Goal: Information Seeking & Learning: Learn about a topic

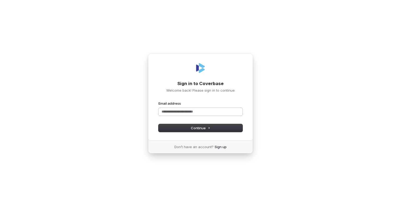
click at [176, 113] on input "Email address" at bounding box center [200, 112] width 84 height 8
click at [190, 130] on button "Continue" at bounding box center [200, 128] width 84 height 8
type input "**********"
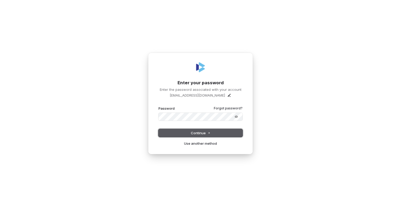
click at [191, 130] on button "Continue" at bounding box center [200, 133] width 84 height 8
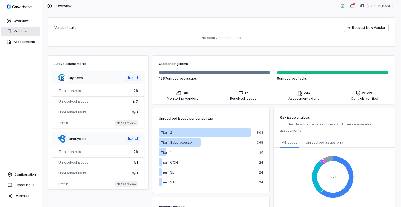
click at [20, 34] on link "Vendors" at bounding box center [20, 31] width 39 height 9
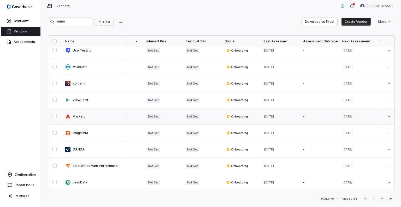
scroll to position [139, 102]
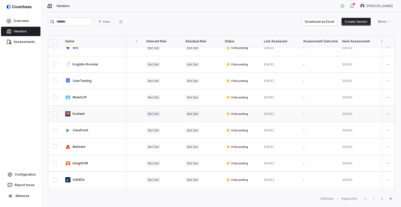
click at [76, 114] on link at bounding box center [93, 113] width 65 height 16
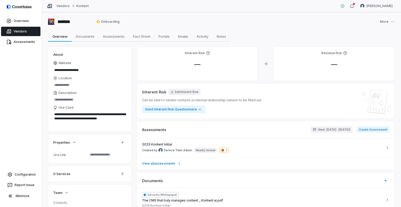
scroll to position [26, 0]
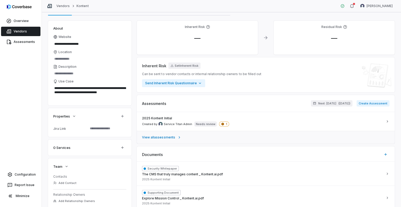
click at [174, 138] on span "View all assessments" at bounding box center [158, 137] width 33 height 4
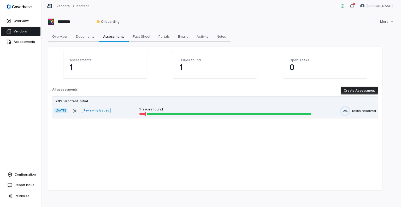
click at [96, 106] on div "[DATE] Reviewing issues 1 issues found 0% tasks resolved" at bounding box center [215, 111] width 322 height 10
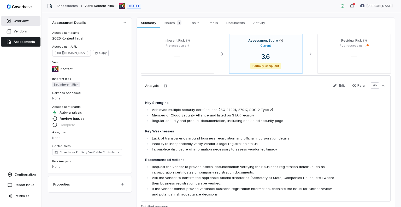
click at [22, 22] on link "Overview" at bounding box center [20, 20] width 39 height 9
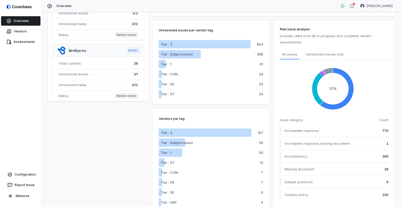
scroll to position [93, 0]
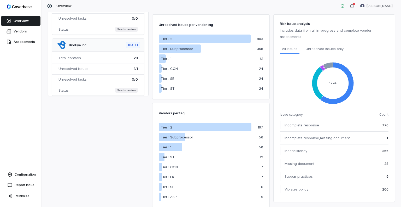
click at [170, 156] on p "Tier : ST" at bounding box center [168, 156] width 14 height 5
click at [262, 157] on p "12" at bounding box center [261, 156] width 3 height 3
click at [24, 31] on link "Vendors" at bounding box center [20, 31] width 39 height 9
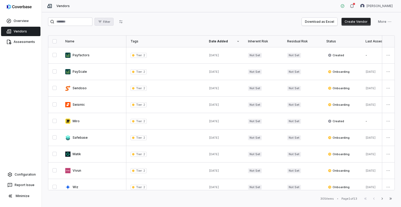
click at [110, 22] on span "Filter" at bounding box center [106, 22] width 7 height 4
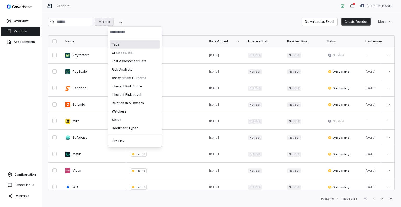
click at [115, 45] on div "Tags" at bounding box center [135, 44] width 50 height 8
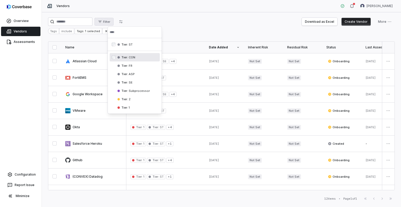
click at [192, 30] on html "Overview Vendors Assessments Configuration Report Issue Minimize Vendors [PERSO…" at bounding box center [200, 103] width 401 height 207
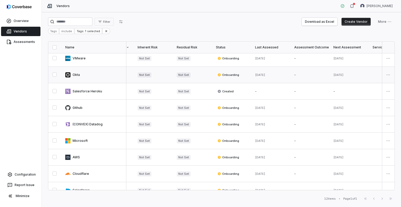
scroll to position [62, 110]
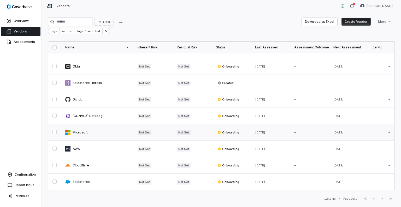
click at [83, 131] on link at bounding box center [93, 132] width 65 height 16
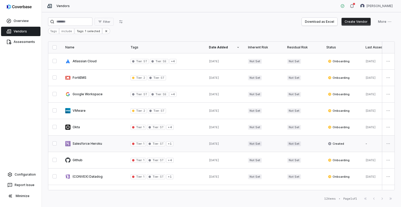
click at [55, 143] on button "button" at bounding box center [54, 143] width 4 height 4
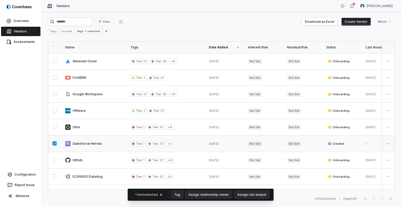
click at [55, 143] on button "button" at bounding box center [54, 143] width 4 height 4
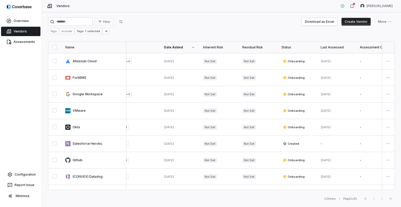
scroll to position [0, 100]
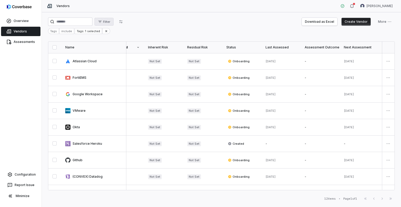
click at [110, 20] on span "Filter" at bounding box center [106, 22] width 7 height 4
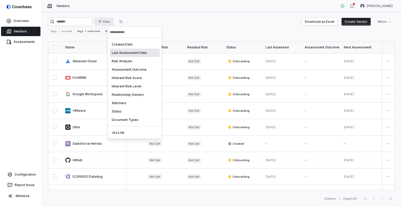
click at [132, 53] on div "Last Assessment Date" at bounding box center [135, 53] width 50 height 8
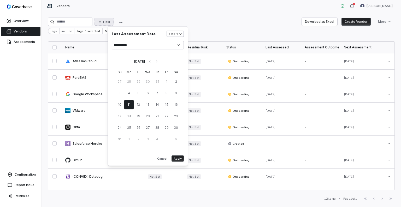
click at [175, 33] on body "Overview Vendors Assessments Configuration Report Issue Minimize Vendors [PERSO…" at bounding box center [200, 103] width 401 height 207
click at [161, 160] on html "Overview Vendors Assessments Configuration Report Issue Minimize Vendors [PERSO…" at bounding box center [200, 103] width 401 height 207
click at [161, 159] on button "Cancel" at bounding box center [162, 158] width 14 height 6
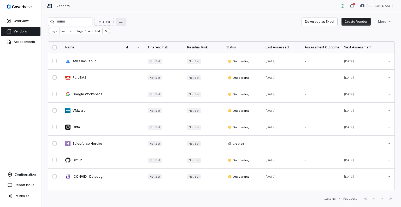
click at [126, 19] on button "button" at bounding box center [121, 22] width 10 height 8
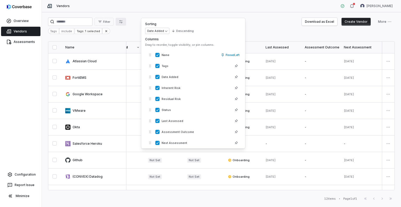
click at [280, 32] on div "Tags include Tags: 1 selected" at bounding box center [221, 31] width 347 height 6
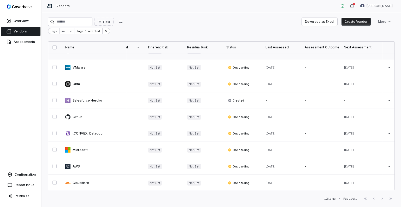
scroll to position [52, 100]
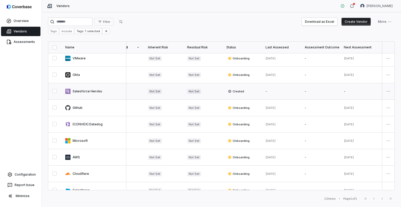
click at [78, 91] on link at bounding box center [93, 91] width 65 height 16
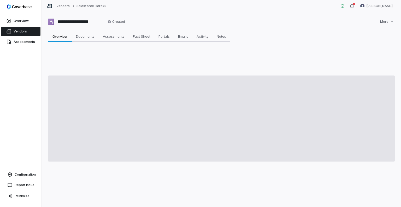
type textarea "*"
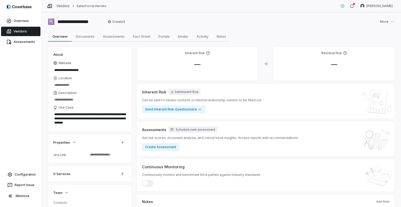
click at [66, 7] on link "Vendors" at bounding box center [62, 6] width 13 height 4
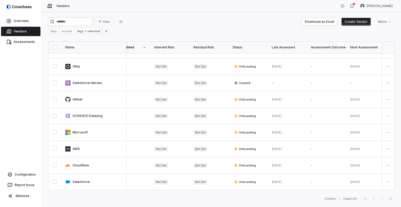
scroll to position [62, 167]
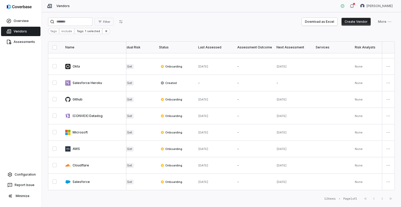
click at [167, 46] on div "Status" at bounding box center [174, 47] width 31 height 4
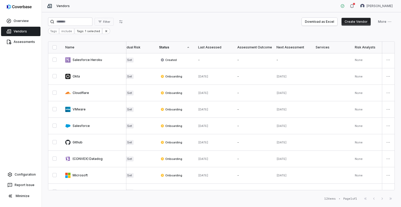
scroll to position [0, 167]
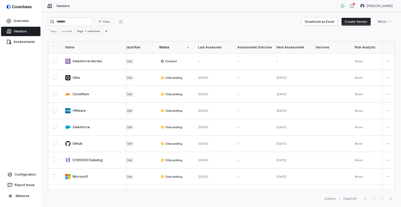
click at [166, 47] on div "Status" at bounding box center [174, 47] width 31 height 4
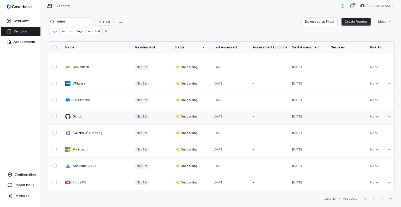
scroll to position [10, 152]
click at [324, 20] on button "Download as Excel" at bounding box center [320, 22] width 36 height 8
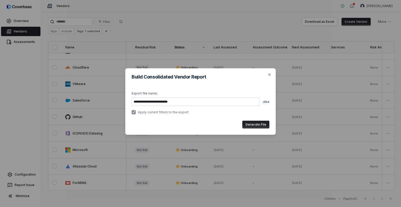
click at [251, 125] on button "Generate File" at bounding box center [255, 124] width 27 height 8
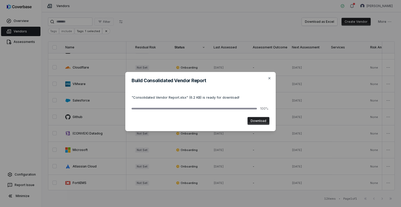
click at [267, 121] on button "Download" at bounding box center [259, 121] width 22 height 8
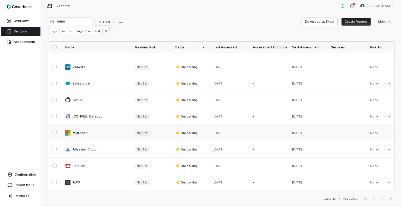
scroll to position [62, 152]
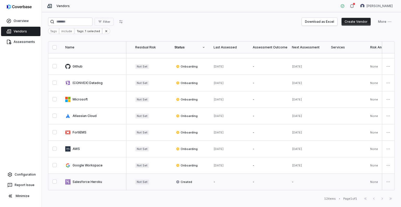
click at [182, 179] on span "Created" at bounding box center [184, 181] width 16 height 4
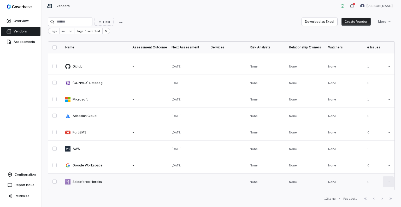
click at [389, 179] on html "Overview Vendors Assessments Configuration Report Issue Minimize Vendors [PERSO…" at bounding box center [200, 103] width 401 height 207
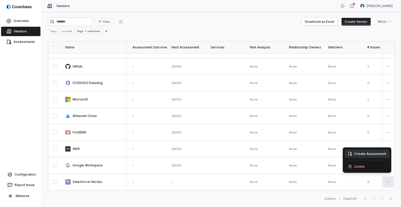
click at [364, 153] on div "Create Assessment" at bounding box center [367, 153] width 44 height 8
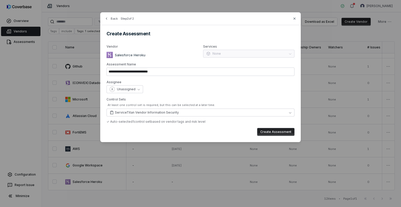
click at [210, 54] on div "Services None" at bounding box center [248, 51] width 91 height 14
click at [131, 90] on span "Unassigned" at bounding box center [126, 89] width 19 height 4
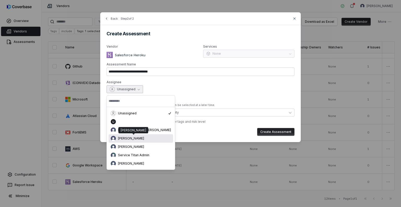
click at [141, 138] on span "[PERSON_NAME]" at bounding box center [131, 138] width 26 height 4
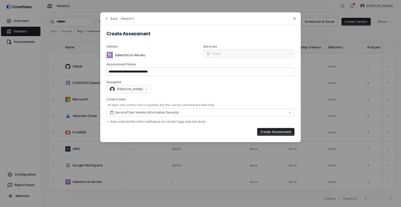
click at [195, 85] on div "[PERSON_NAME]" at bounding box center [201, 89] width 188 height 8
click at [264, 133] on button "Create Assessment" at bounding box center [275, 132] width 37 height 8
type input "**********"
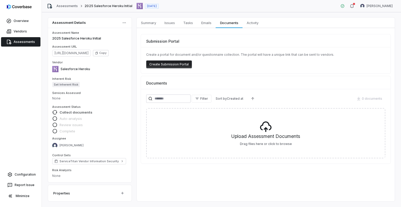
click at [67, 111] on span "Collect documents" at bounding box center [76, 112] width 33 height 5
click at [65, 5] on link "Assessments" at bounding box center [66, 6] width 21 height 4
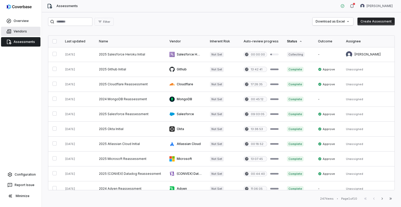
click at [24, 30] on link "Vendors" at bounding box center [20, 31] width 39 height 9
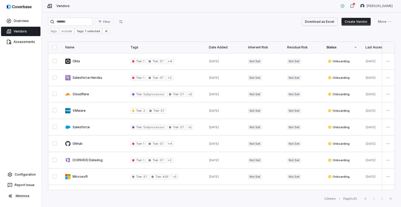
click at [325, 23] on button "Download as Excel" at bounding box center [320, 22] width 36 height 8
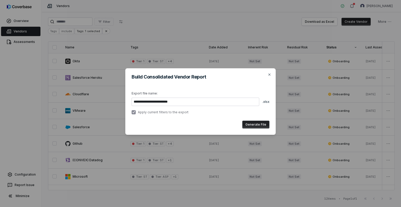
click at [259, 125] on button "Generate File" at bounding box center [255, 124] width 27 height 8
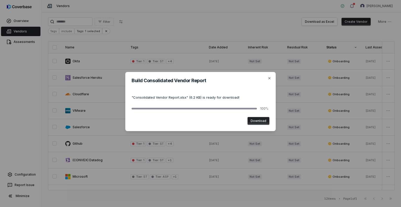
click at [254, 121] on button "Download" at bounding box center [259, 121] width 22 height 8
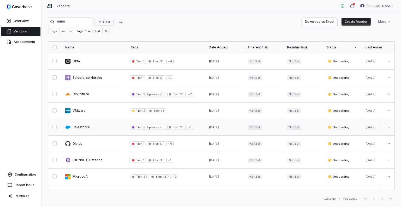
click at [110, 128] on link at bounding box center [93, 127] width 65 height 16
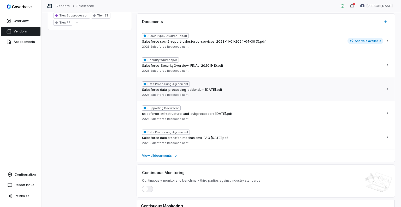
scroll to position [287, 0]
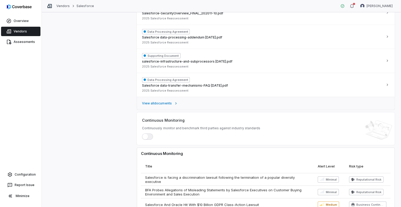
click at [168, 102] on span "View all documents" at bounding box center [157, 103] width 30 height 4
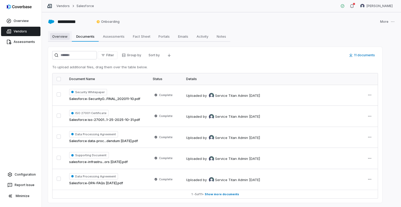
click at [67, 37] on span "Overview" at bounding box center [60, 36] width 20 height 7
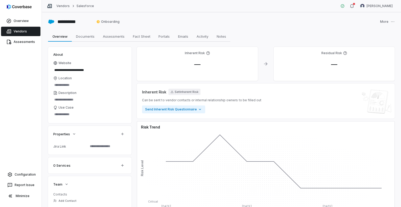
type textarea "*"
click at [19, 33] on link "Vendors" at bounding box center [20, 31] width 39 height 9
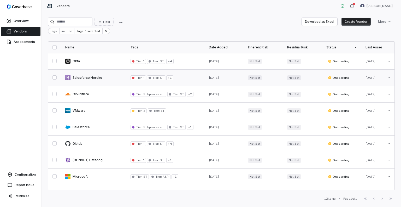
click at [54, 78] on button "button" at bounding box center [54, 77] width 4 height 4
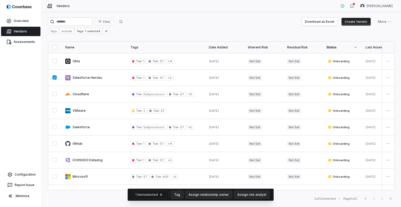
drag, startPoint x: 54, startPoint y: 78, endPoint x: 169, endPoint y: 197, distance: 165.6
click at [169, 197] on div "1 item selected Tag Assign relationship owner Assign risk analyst" at bounding box center [201, 194] width 146 height 12
click at [293, 202] on div "Filter Download as Excel Create Vendor More Tags include Tags: 1 selected Name …" at bounding box center [221, 109] width 359 height 194
click at [54, 76] on button "button" at bounding box center [54, 77] width 4 height 4
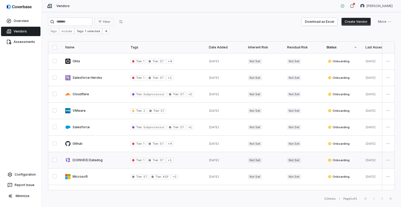
type button "on"
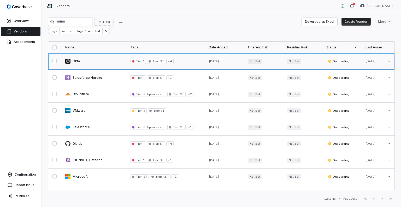
click at [78, 60] on link at bounding box center [93, 61] width 65 height 16
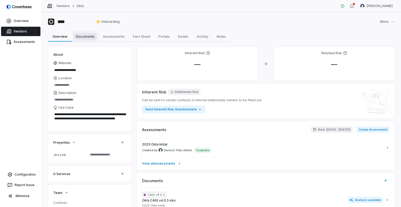
click at [90, 37] on span "Documents" at bounding box center [85, 36] width 23 height 7
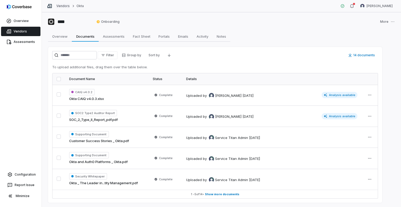
click at [66, 6] on link "Vendors" at bounding box center [62, 6] width 13 height 4
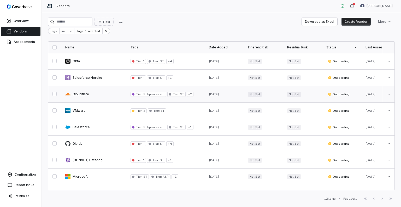
click at [84, 93] on link at bounding box center [93, 94] width 65 height 16
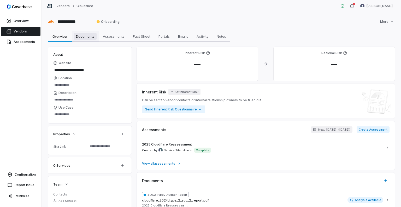
click at [96, 34] on span "Documents" at bounding box center [85, 36] width 23 height 7
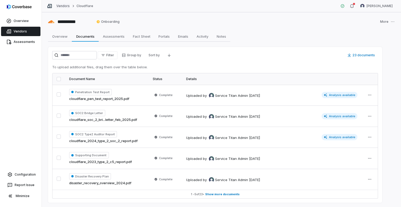
click at [65, 7] on link "Vendors" at bounding box center [62, 6] width 13 height 4
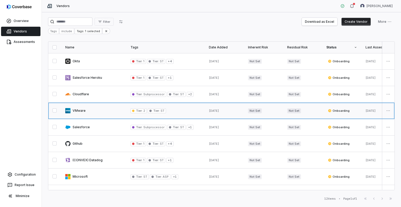
click at [83, 109] on link at bounding box center [93, 110] width 65 height 16
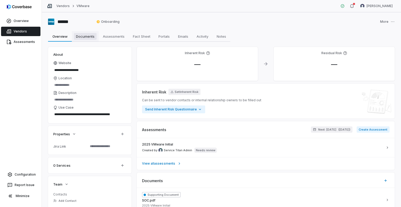
click at [89, 37] on span "Documents" at bounding box center [85, 36] width 23 height 7
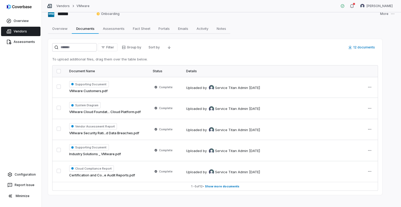
scroll to position [12, 0]
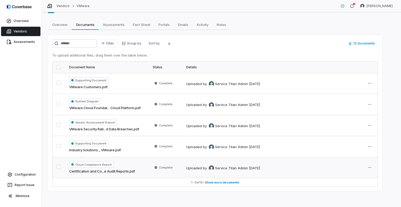
click at [103, 171] on link "Certification and Co...e Audit Reports.pdf" at bounding box center [102, 170] width 66 height 5
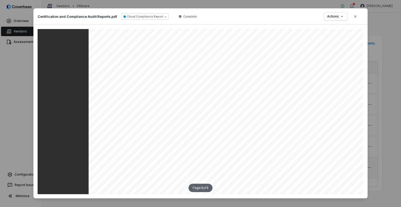
scroll to position [869, 0]
click at [353, 16] on icon "button" at bounding box center [355, 16] width 4 height 4
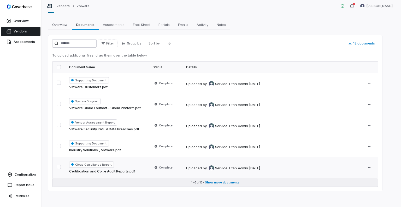
click at [214, 181] on span "Show more documents" at bounding box center [222, 182] width 34 height 4
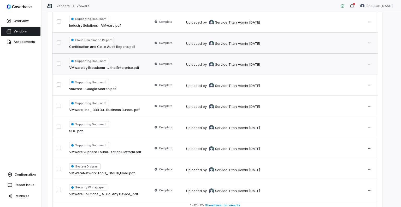
scroll to position [142, 0]
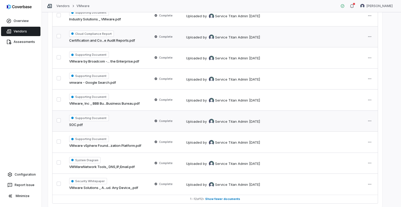
click at [79, 122] on link "SOC.pdf" at bounding box center [76, 124] width 14 height 5
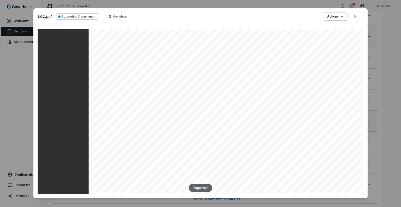
scroll to position [338, 0]
click at [353, 15] on icon "button" at bounding box center [355, 16] width 4 height 4
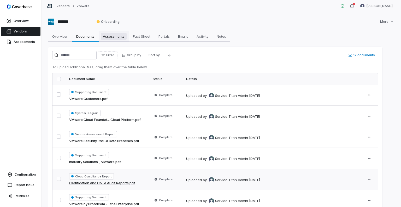
click at [116, 37] on span "Assessments" at bounding box center [114, 36] width 26 height 7
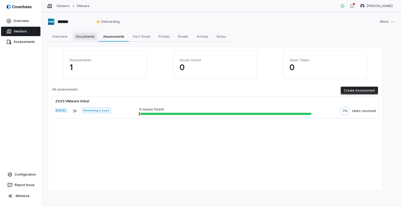
click at [88, 35] on span "Documents" at bounding box center [85, 36] width 23 height 7
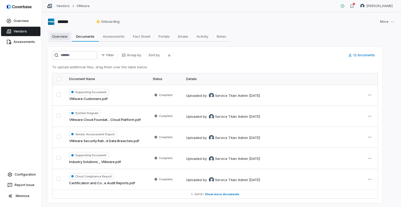
click at [62, 36] on span "Overview" at bounding box center [60, 36] width 20 height 7
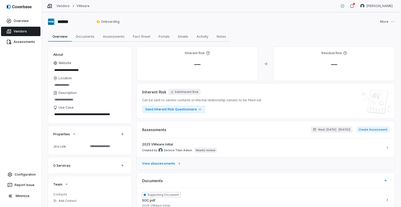
click at [168, 164] on span "View all assessments" at bounding box center [158, 163] width 33 height 4
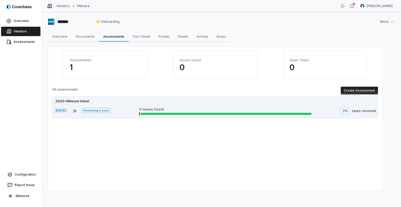
click at [107, 110] on span "Reviewing issues" at bounding box center [96, 110] width 28 height 5
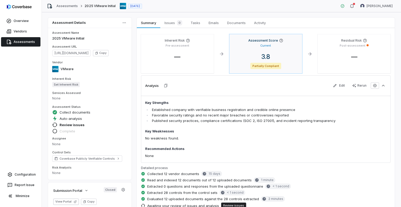
click at [284, 61] on div "3.8 Partially Compliant" at bounding box center [266, 61] width 64 height 16
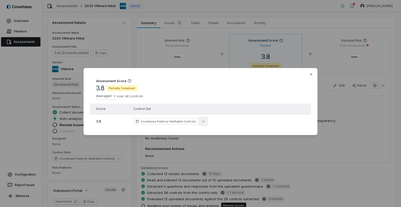
click at [201, 120] on icon "button" at bounding box center [203, 121] width 4 height 4
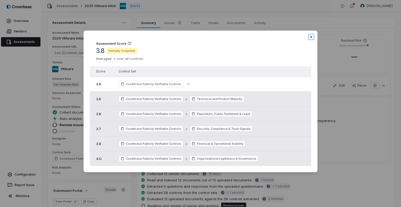
click at [311, 36] on icon "button" at bounding box center [311, 37] width 2 height 2
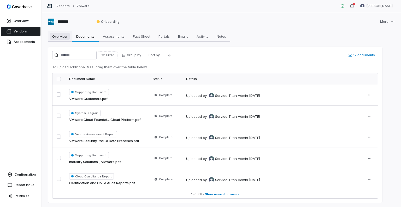
click at [64, 37] on span "Overview" at bounding box center [60, 36] width 20 height 7
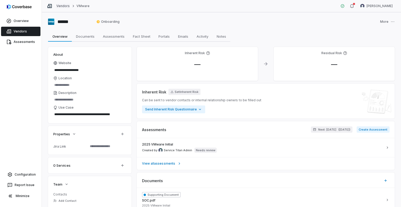
click at [63, 7] on link "Vendors" at bounding box center [62, 6] width 13 height 4
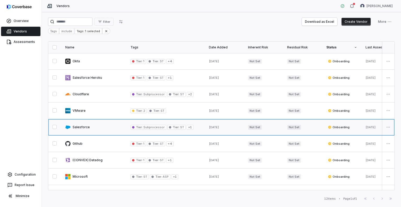
click at [97, 127] on link at bounding box center [93, 127] width 65 height 16
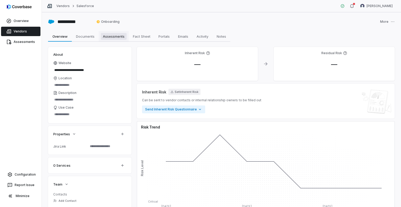
click at [108, 36] on span "Assessments" at bounding box center [114, 36] width 26 height 7
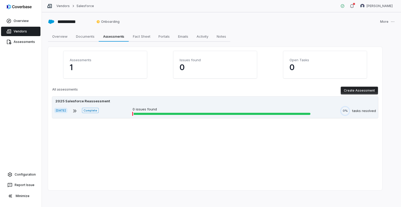
click at [125, 108] on div "[DATE] Complete 0 issues found 0% tasks resolved" at bounding box center [215, 111] width 322 height 10
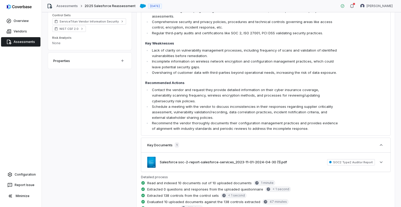
scroll to position [183, 0]
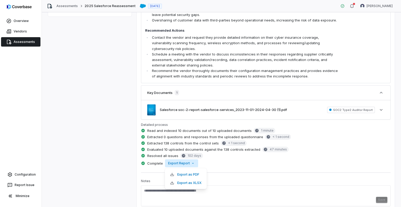
click at [177, 164] on html "Overview Vendors Assessments Configuration Report Issue Minimize Assessments 20…" at bounding box center [200, 103] width 401 height 207
click at [182, 171] on div "Export as PDF" at bounding box center [186, 174] width 38 height 8
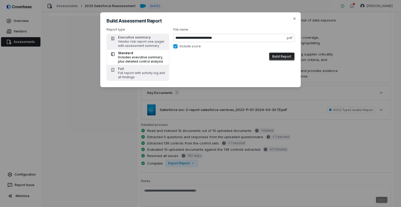
click at [286, 56] on button "Build Report" at bounding box center [281, 56] width 25 height 8
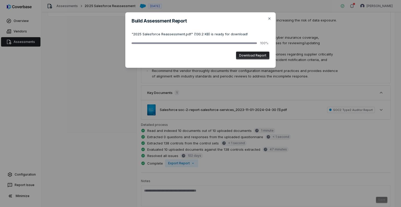
click at [259, 55] on button "Download Report" at bounding box center [252, 55] width 33 height 8
click at [269, 18] on icon "button" at bounding box center [269, 18] width 4 height 4
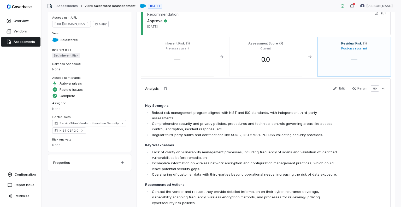
scroll to position [0, 0]
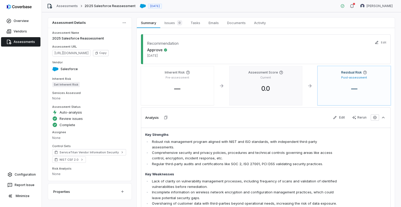
click at [265, 83] on div "Assessment Score Current 0.0" at bounding box center [265, 85] width 73 height 39
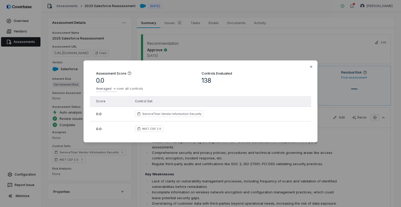
click at [108, 86] on div "Assessment Score 0.0 Averaged over all controls Controls Evaluated 138 Score Co…" at bounding box center [200, 103] width 401 height 102
click at [103, 108] on div "Average Default" at bounding box center [116, 106] width 37 height 8
click at [311, 66] on icon "button" at bounding box center [311, 67] width 2 height 2
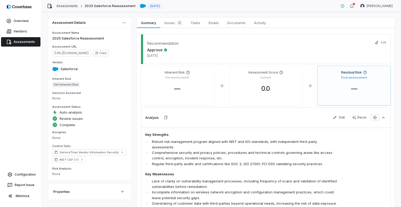
click at [71, 5] on link "Assessments" at bounding box center [66, 6] width 21 height 4
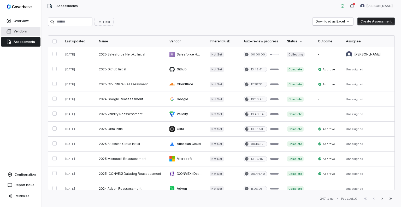
click at [18, 30] on link "Vendors" at bounding box center [20, 31] width 39 height 9
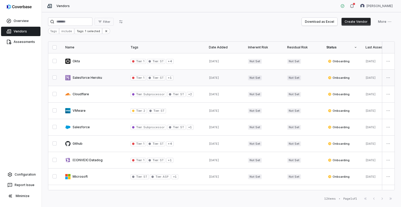
scroll to position [26, 0]
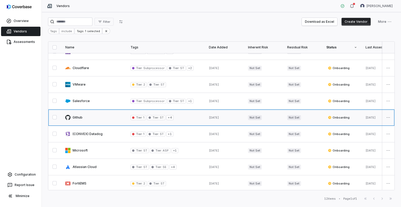
click at [86, 115] on link at bounding box center [93, 117] width 65 height 16
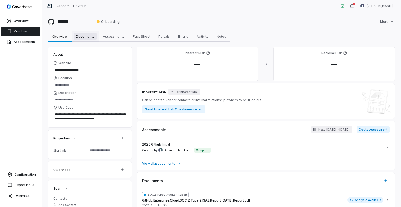
click at [89, 37] on span "Documents" at bounding box center [85, 36] width 23 height 7
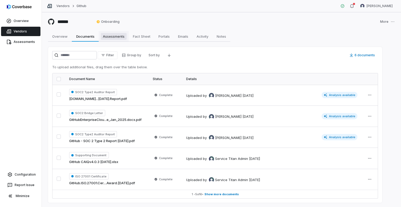
click at [117, 39] on span "Assessments" at bounding box center [114, 36] width 26 height 7
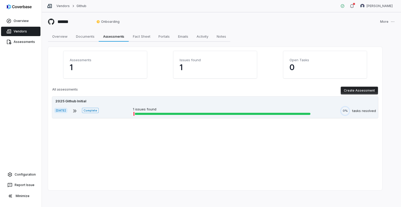
click at [154, 109] on p "1 issues found" at bounding box center [222, 109] width 178 height 5
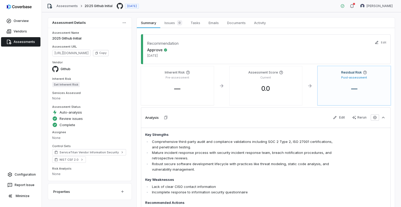
click at [358, 81] on div "Residual Risk Post-assessment —" at bounding box center [354, 85] width 73 height 39
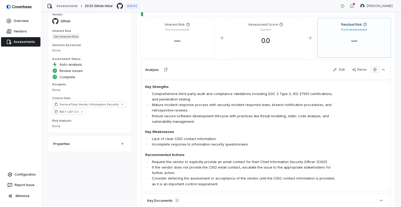
scroll to position [39, 0]
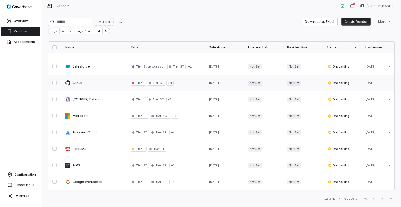
scroll to position [62, 0]
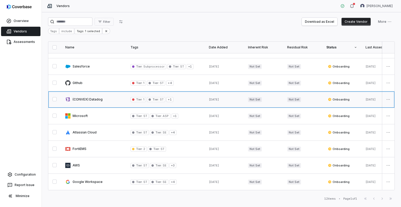
click at [110, 99] on link at bounding box center [93, 99] width 65 height 16
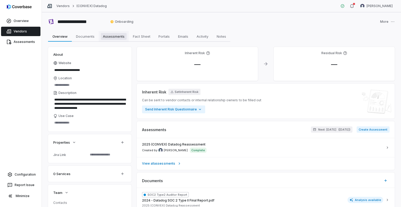
click at [116, 33] on span "Assessments" at bounding box center [114, 36] width 26 height 7
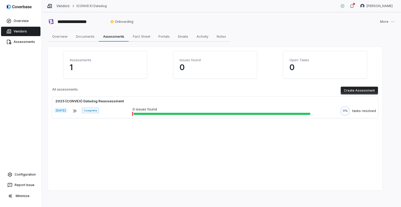
click at [62, 5] on link "Vendors" at bounding box center [62, 6] width 13 height 4
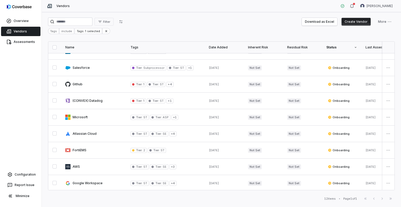
scroll to position [62, 0]
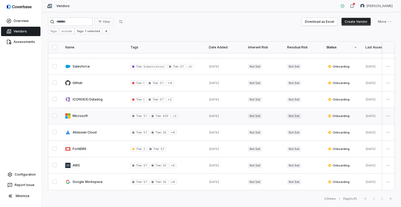
click at [83, 117] on link at bounding box center [93, 116] width 65 height 16
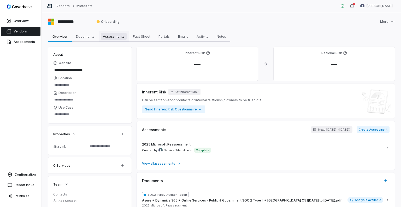
click at [107, 37] on span "Assessments" at bounding box center [114, 36] width 26 height 7
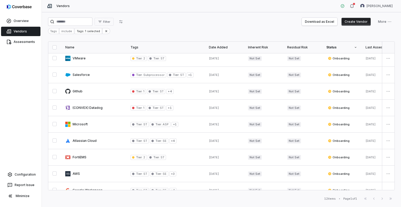
scroll to position [62, 0]
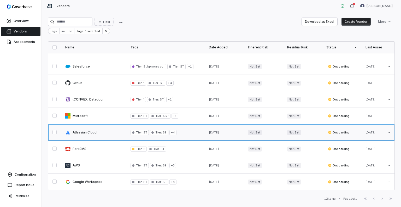
click at [75, 127] on link at bounding box center [93, 132] width 65 height 16
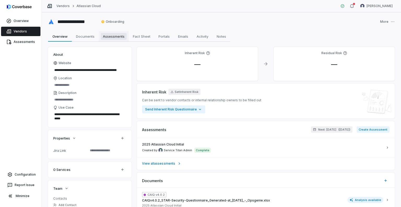
click at [111, 37] on span "Assessments" at bounding box center [114, 36] width 26 height 7
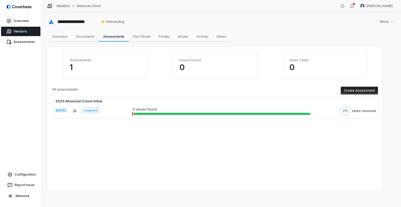
click at [65, 5] on link "Vendors" at bounding box center [62, 6] width 13 height 4
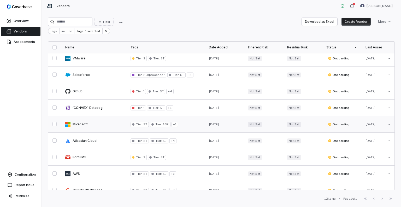
scroll to position [62, 0]
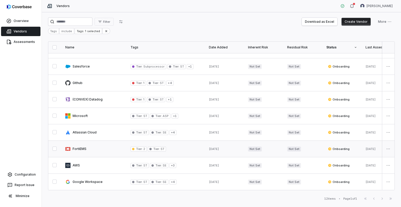
click at [85, 149] on link at bounding box center [93, 148] width 65 height 16
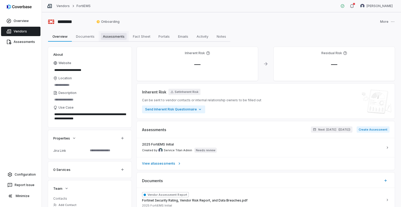
click at [112, 34] on span "Assessments" at bounding box center [114, 36] width 26 height 7
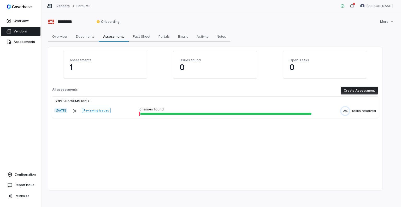
click at [68, 6] on link "Vendors" at bounding box center [62, 6] width 13 height 4
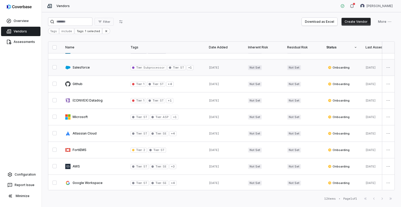
scroll to position [62, 0]
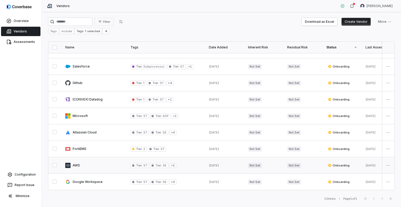
click at [80, 163] on link at bounding box center [93, 165] width 65 height 16
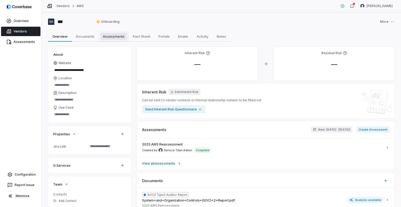
click at [117, 35] on span "Assessments" at bounding box center [114, 36] width 26 height 7
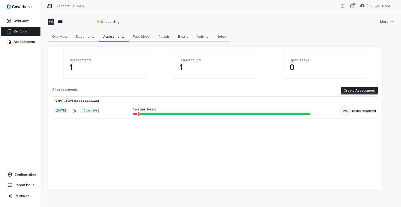
click at [64, 8] on div "Vendors AWS" at bounding box center [65, 5] width 37 height 5
click at [64, 5] on link "Vendors" at bounding box center [62, 6] width 13 height 4
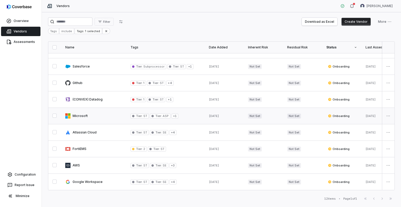
scroll to position [62, 0]
click at [80, 179] on link at bounding box center [93, 181] width 65 height 16
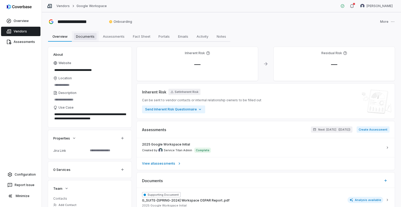
click at [86, 36] on span "Documents" at bounding box center [85, 36] width 23 height 7
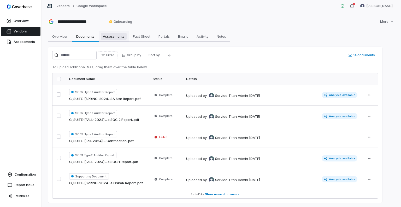
click at [105, 36] on span "Assessments" at bounding box center [114, 36] width 26 height 7
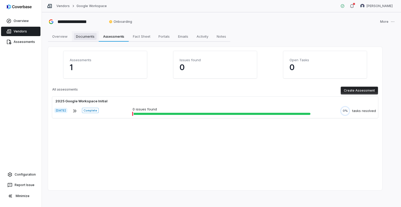
click at [83, 37] on span "Documents" at bounding box center [85, 36] width 23 height 7
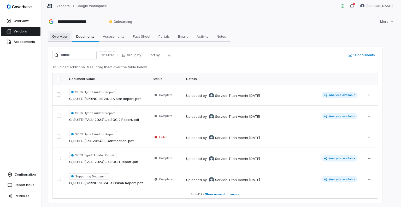
click at [65, 35] on span "Overview" at bounding box center [60, 36] width 20 height 7
type textarea "*"
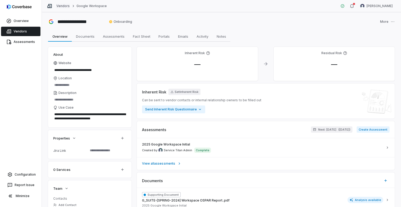
click at [61, 6] on link "Vendors" at bounding box center [62, 6] width 13 height 4
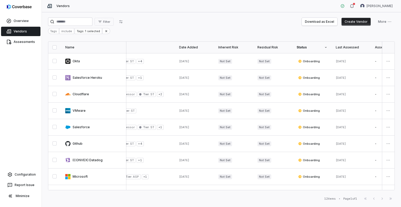
scroll to position [0, 119]
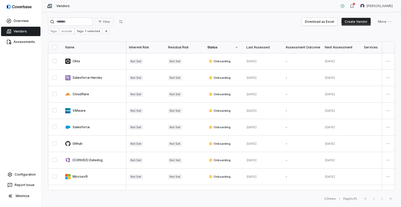
click at [236, 46] on icon at bounding box center [236, 47] width 3 height 3
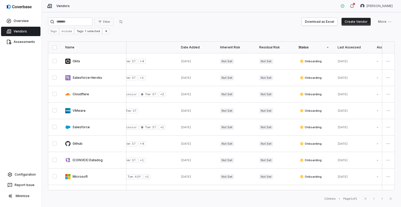
scroll to position [0, 0]
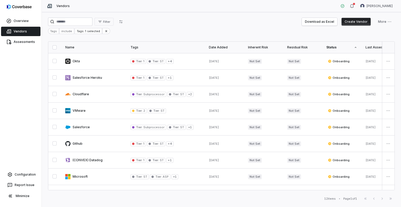
click at [121, 15] on div "Filter Download as Excel Create Vendor More Tags include Tags: 1 selected Name …" at bounding box center [221, 109] width 359 height 194
click at [114, 25] on button "Filter" at bounding box center [104, 22] width 19 height 8
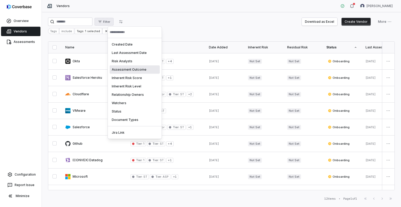
click at [124, 70] on div "Assessment Outcome" at bounding box center [135, 69] width 50 height 8
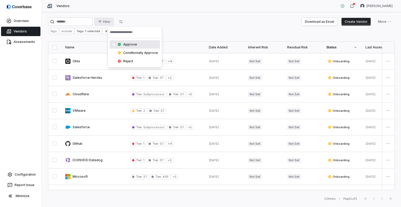
click at [129, 45] on span "Approve" at bounding box center [130, 44] width 14 height 4
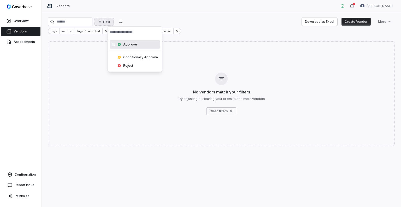
click at [129, 45] on span "Approve" at bounding box center [130, 44] width 14 height 4
click at [152, 18] on html "Overview Vendors Assessments Configuration Report Issue Minimize Vendors [PERSO…" at bounding box center [200, 103] width 401 height 207
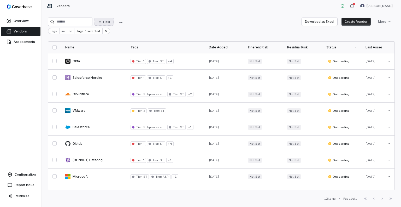
click at [114, 24] on button "Filter" at bounding box center [104, 22] width 19 height 8
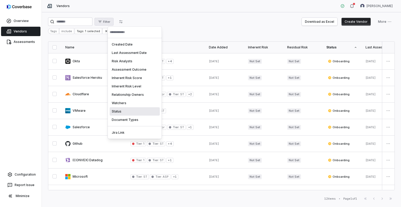
click at [117, 112] on div "Status" at bounding box center [135, 111] width 50 height 8
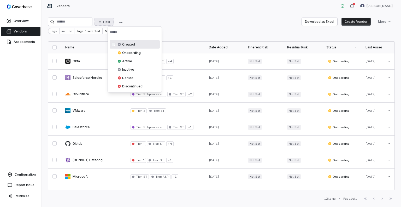
click at [152, 18] on html "Overview Vendors Assessments Configuration Report Issue Minimize Vendors [PERSO…" at bounding box center [200, 103] width 401 height 207
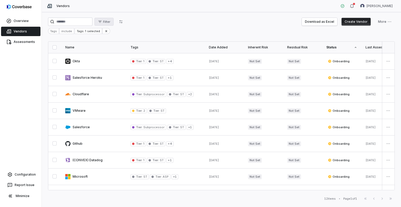
click at [110, 20] on span "Filter" at bounding box center [106, 22] width 7 height 4
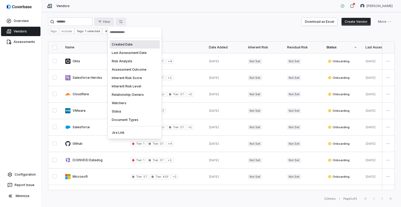
click at [129, 22] on html "Overview Vendors Assessments Configuration Report Issue Minimize Vendors [PERSO…" at bounding box center [200, 103] width 401 height 207
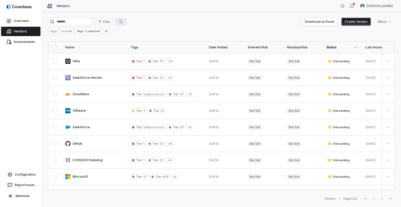
click at [123, 21] on icon "button" at bounding box center [121, 22] width 4 height 4
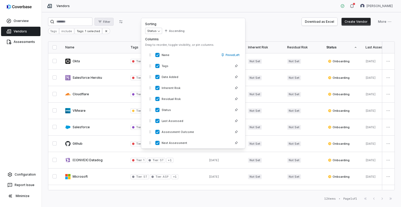
click at [110, 21] on span "Filter" at bounding box center [106, 22] width 7 height 4
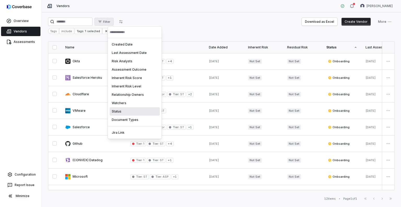
click at [119, 112] on div "Status" at bounding box center [135, 111] width 50 height 8
click at [168, 13] on html "Overview Vendors Assessments Configuration Report Issue Minimize Vendors [PERSO…" at bounding box center [200, 103] width 401 height 207
